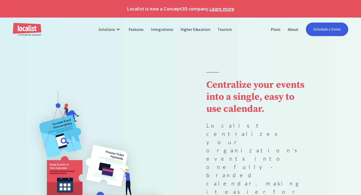
click at [265, 174] on button "Decline" at bounding box center [273, 178] width 36 height 11
click at [136, 28] on link "Features" at bounding box center [136, 29] width 22 height 12
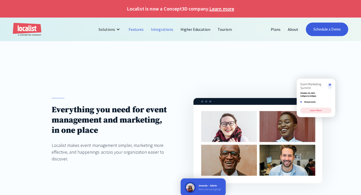
click at [159, 31] on link "Integrations" at bounding box center [161, 29] width 29 height 12
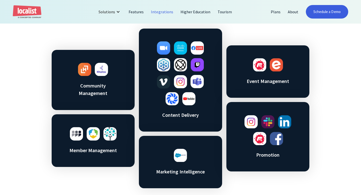
scroll to position [238, 0]
